Goal: Navigation & Orientation: Find specific page/section

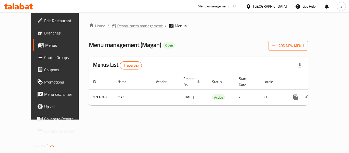
click at [118, 23] on span "Restaurants management" at bounding box center [140, 26] width 46 height 6
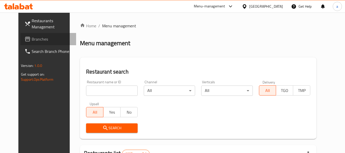
click at [32, 39] on span "Branches" at bounding box center [52, 39] width 40 height 6
